Goal: Task Accomplishment & Management: Manage account settings

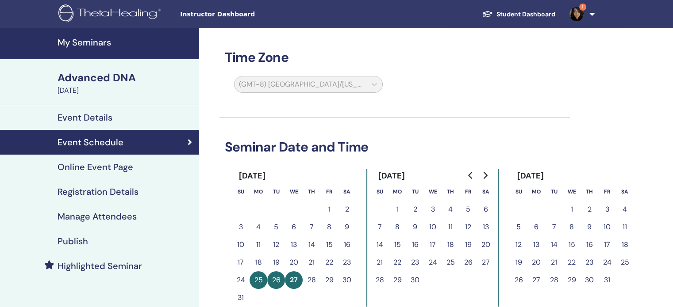
click at [117, 195] on h4 "Registration Details" at bounding box center [97, 192] width 81 height 11
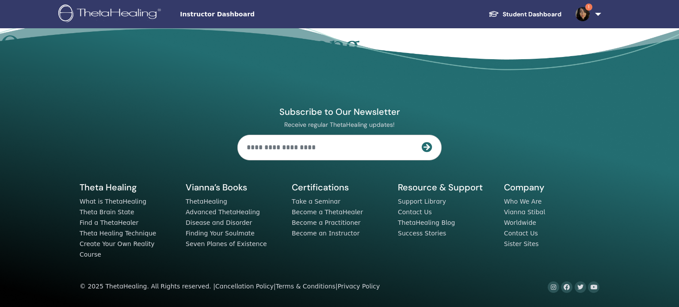
click at [112, 14] on img at bounding box center [111, 14] width 106 height 20
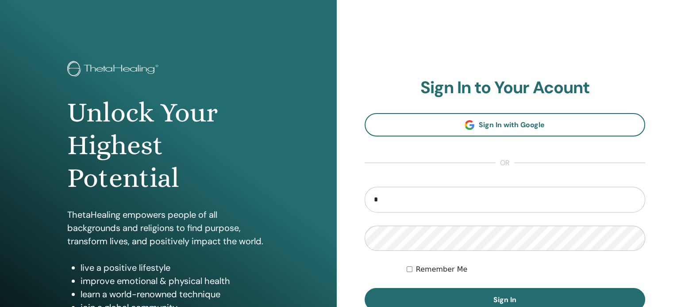
type input "**********"
click at [364, 288] on button "Sign In" at bounding box center [504, 299] width 281 height 23
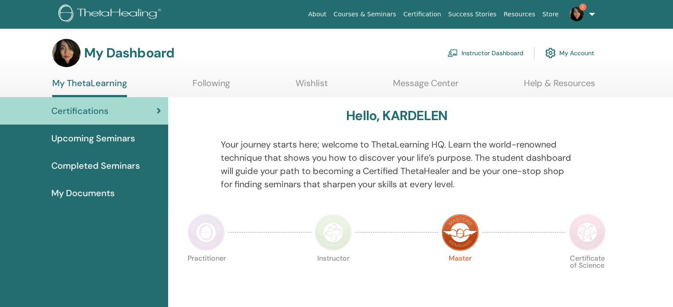
click at [125, 162] on span "Completed Seminars" at bounding box center [95, 165] width 88 height 13
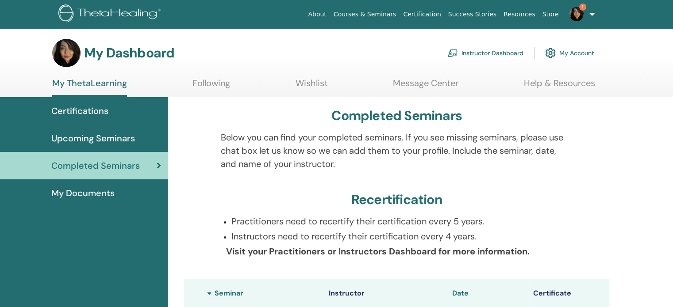
click at [484, 54] on link "Instructor Dashboard" at bounding box center [485, 52] width 76 height 19
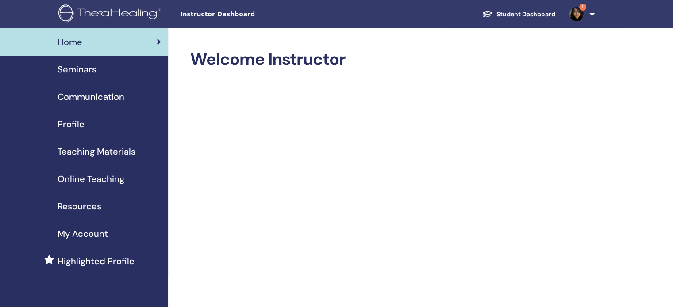
click at [111, 181] on span "Online Teaching" at bounding box center [90, 178] width 67 height 13
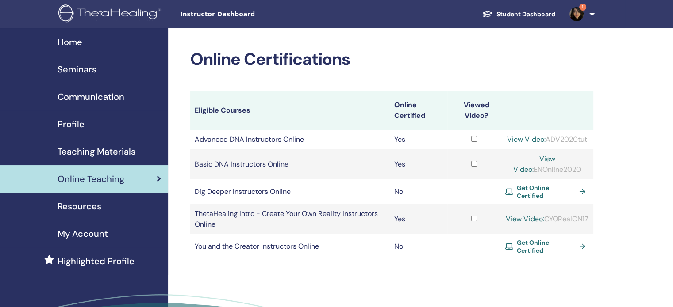
click at [111, 181] on span "Online Teaching" at bounding box center [90, 178] width 67 height 13
click at [89, 70] on span "Seminars" at bounding box center [76, 69] width 39 height 13
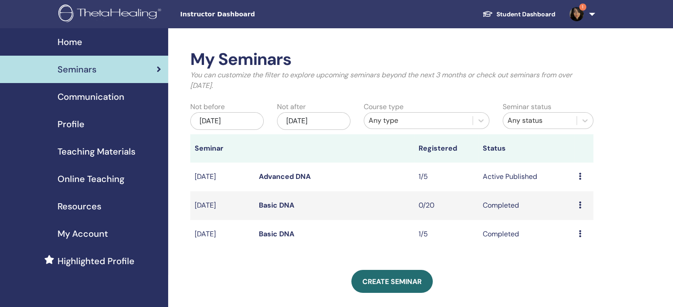
click at [578, 176] on icon at bounding box center [579, 176] width 3 height 7
click at [563, 211] on link "Attendees" at bounding box center [572, 210] width 34 height 9
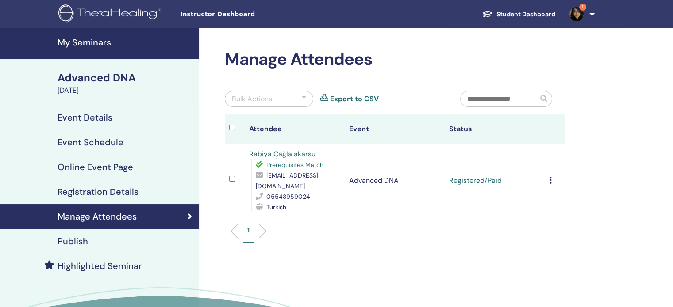
click at [549, 177] on icon at bounding box center [550, 180] width 3 height 7
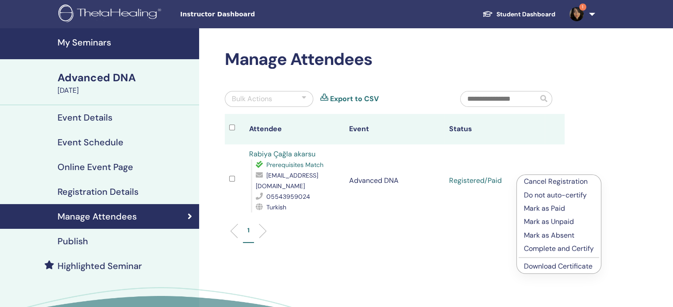
click at [540, 253] on p "Complete and Certify" at bounding box center [559, 249] width 70 height 11
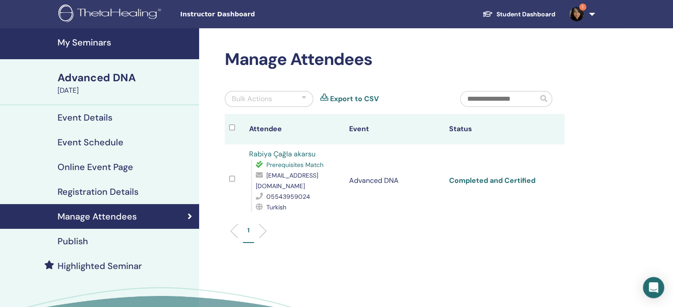
click at [492, 176] on link "Completed and Certified" at bounding box center [492, 180] width 86 height 9
click at [587, 19] on link "1" at bounding box center [580, 14] width 36 height 28
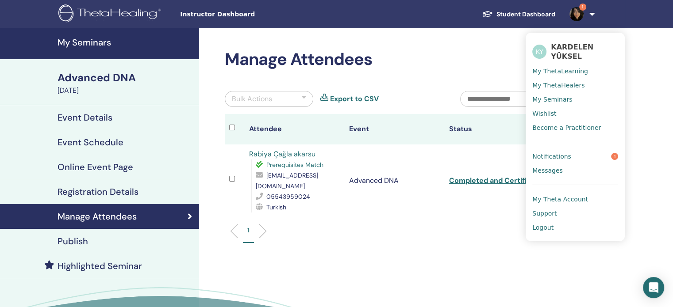
click at [550, 155] on span "Notifications" at bounding box center [551, 157] width 39 height 8
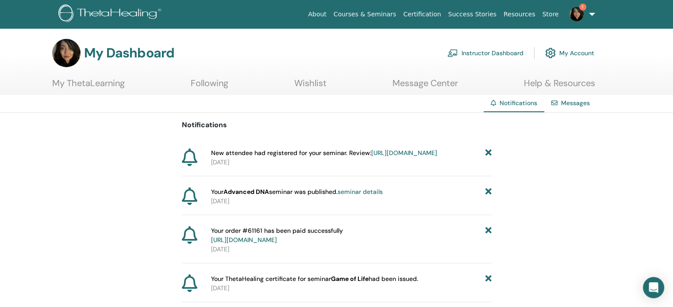
click at [371, 157] on link "https://member.thetahealing.com/instructor/seminar/375722/attendees" at bounding box center [404, 153] width 66 height 8
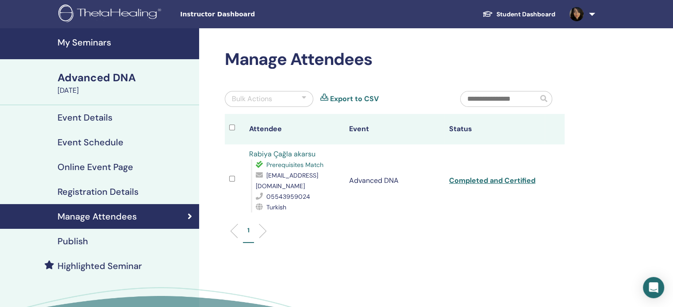
click at [113, 44] on h4 "My Seminars" at bounding box center [125, 42] width 136 height 11
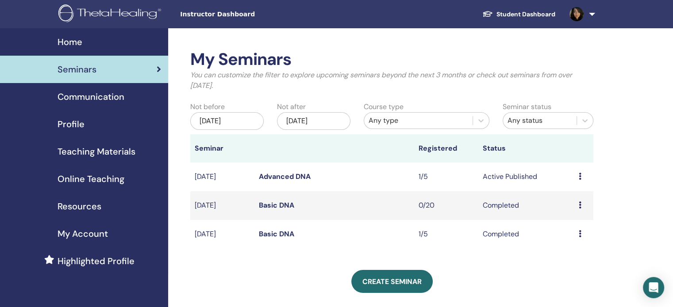
click at [579, 180] on icon at bounding box center [579, 176] width 3 height 7
click at [563, 198] on link "Edit" at bounding box center [562, 200] width 13 height 9
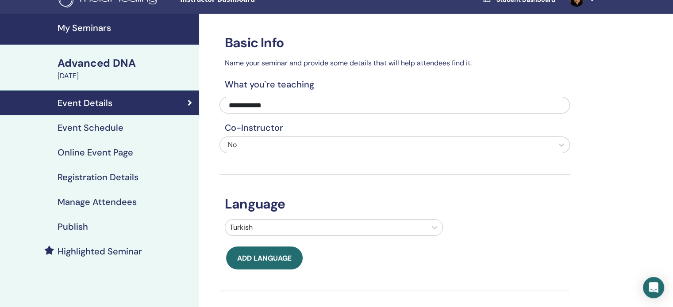
scroll to position [16, 0]
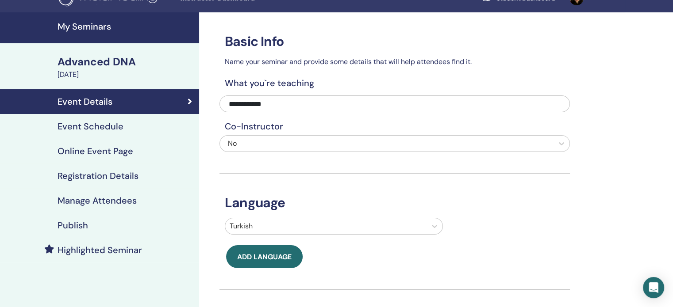
click at [90, 129] on h4 "Event Schedule" at bounding box center [90, 126] width 66 height 11
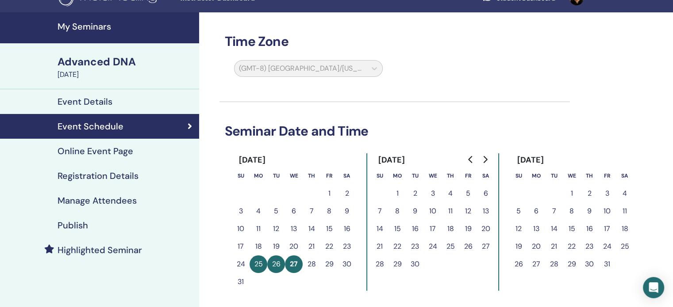
click at [109, 148] on h4 "Online Event Page" at bounding box center [95, 151] width 76 height 11
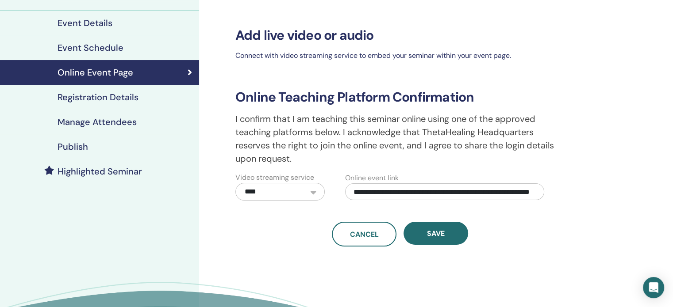
scroll to position [93, 0]
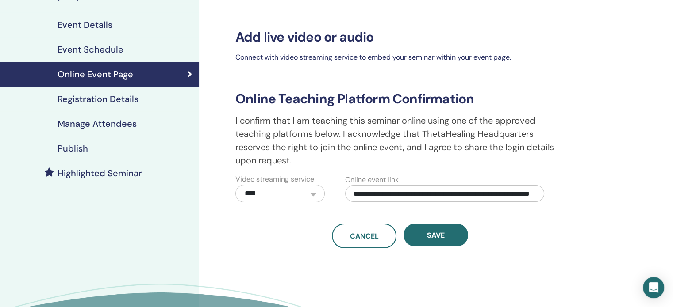
click at [114, 98] on h4 "Registration Details" at bounding box center [97, 99] width 81 height 11
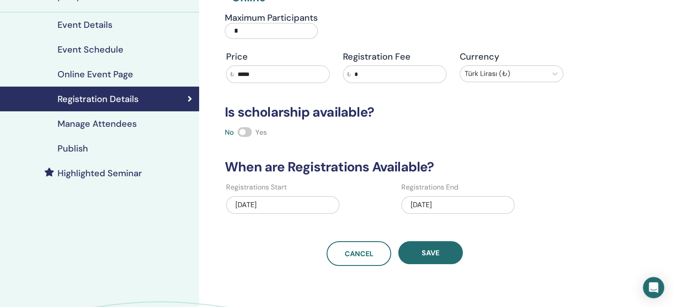
click at [96, 127] on h4 "Manage Attendees" at bounding box center [96, 124] width 79 height 11
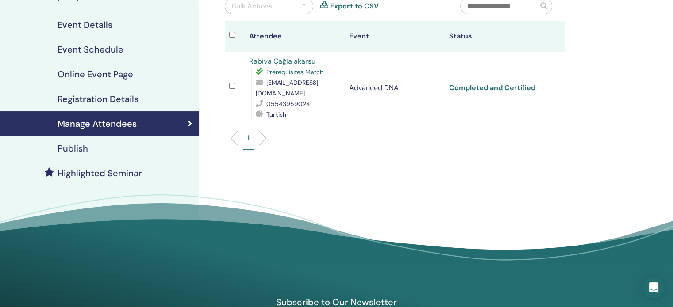
click at [313, 111] on td "Rabiya Çağla akarsu Prerequisites Match [EMAIL_ADDRESS][DOMAIN_NAME] 0554395902…" at bounding box center [295, 88] width 100 height 73
click at [87, 23] on h4 "Event Details" at bounding box center [84, 24] width 55 height 11
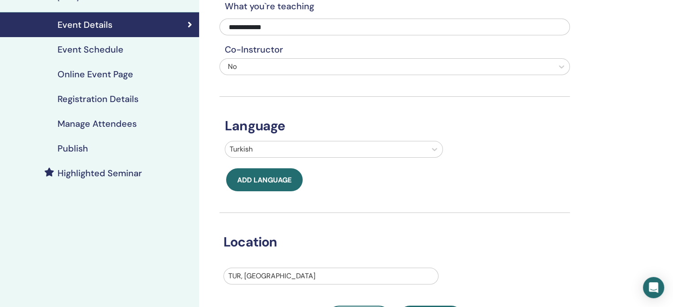
click at [83, 103] on h4 "Registration Details" at bounding box center [97, 99] width 81 height 11
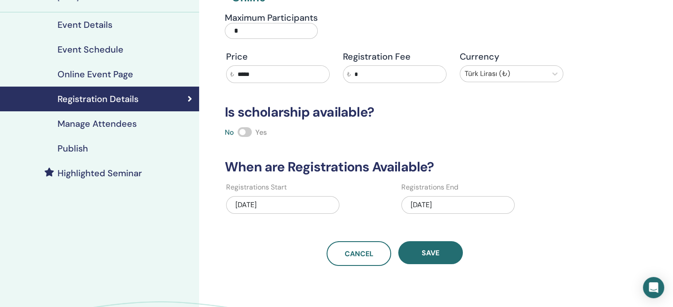
click at [87, 121] on h4 "Manage Attendees" at bounding box center [96, 124] width 79 height 11
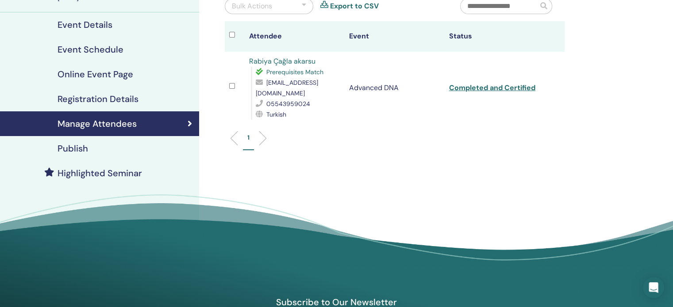
click at [294, 59] on link "Rabiya Çağla akarsu" at bounding box center [282, 61] width 66 height 9
